Goal: Navigation & Orientation: Find specific page/section

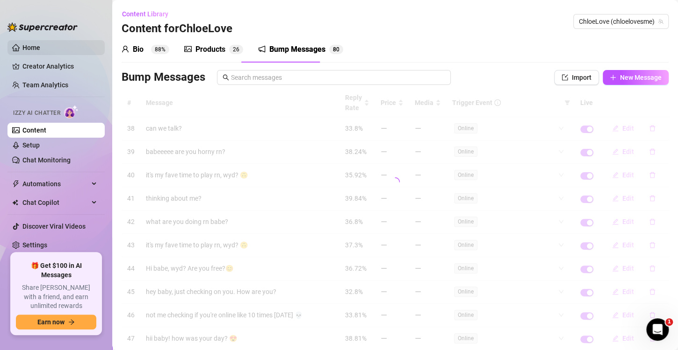
click at [37, 47] on link "Home" at bounding box center [31, 47] width 18 height 7
click at [40, 48] on link "Home" at bounding box center [31, 47] width 18 height 7
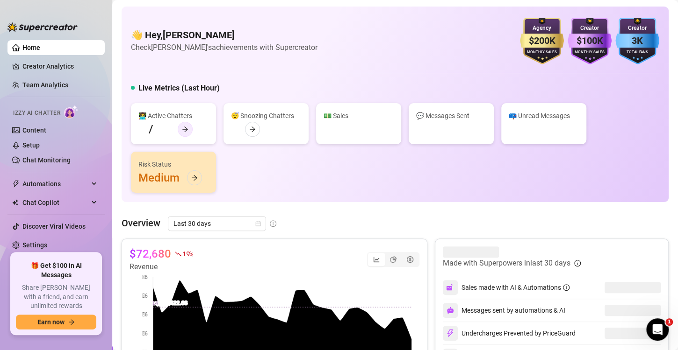
click at [183, 126] on icon "arrow-right" at bounding box center [185, 129] width 7 height 7
